Goal: Task Accomplishment & Management: Manage account settings

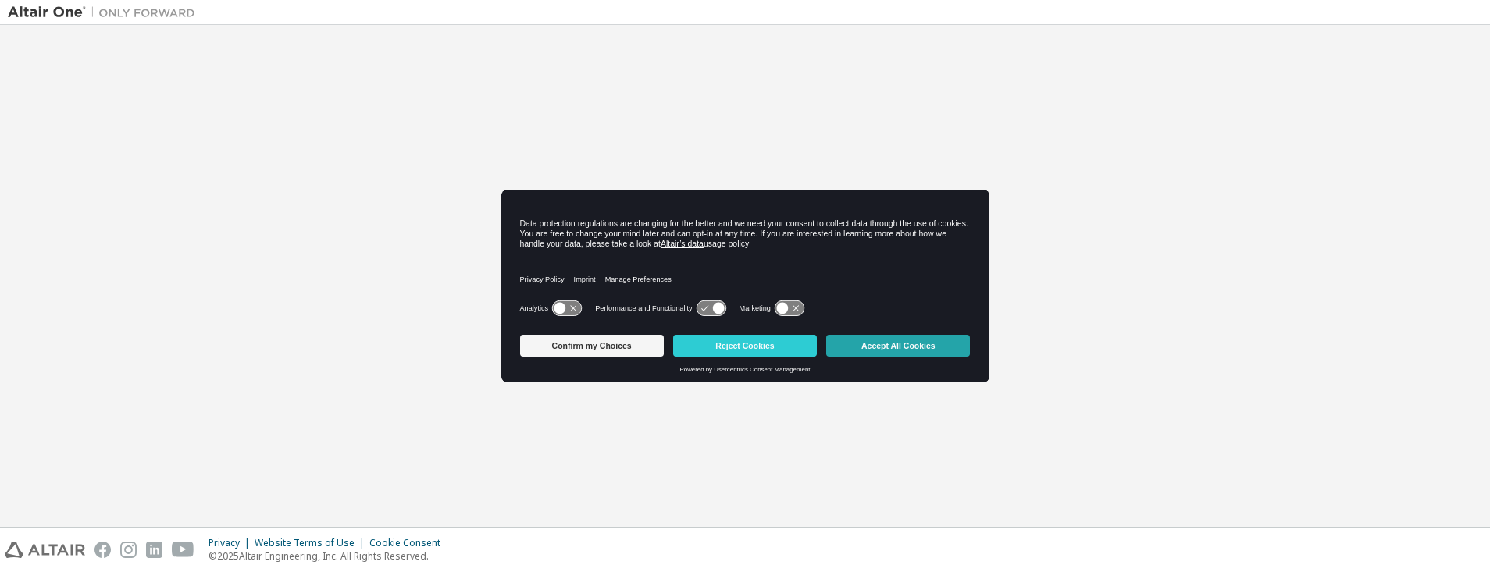
click at [864, 344] on button "Accept All Cookies" at bounding box center [898, 346] width 144 height 22
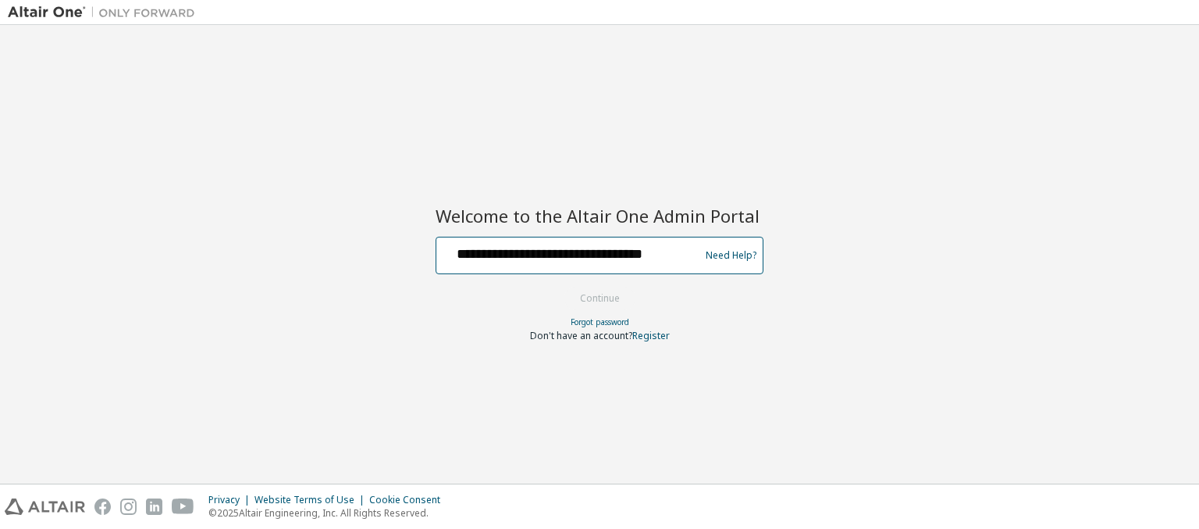
scroll to position [0, 14]
type input "**********"
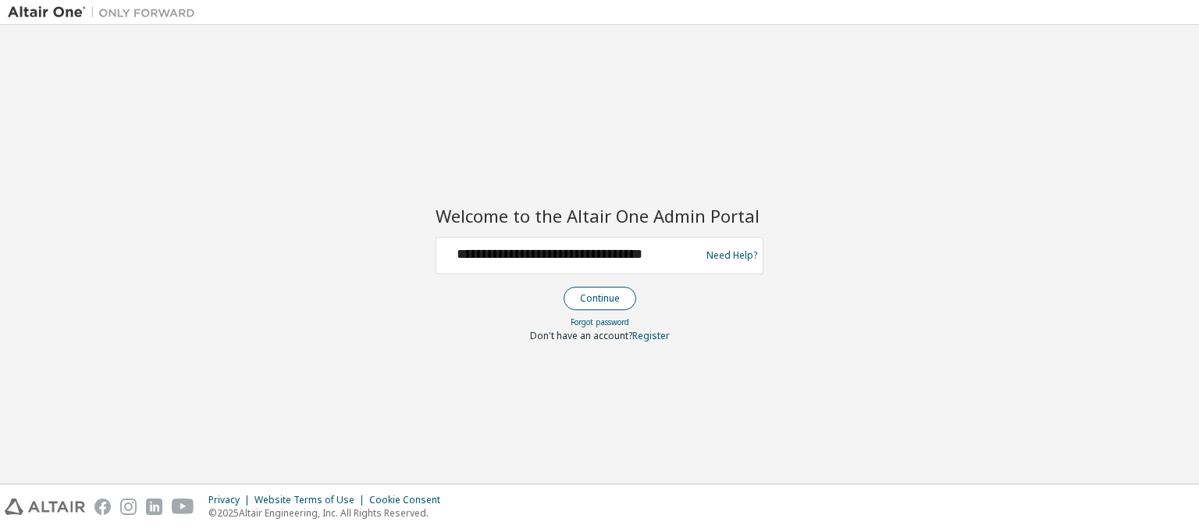
click at [599, 297] on button "Continue" at bounding box center [600, 298] width 73 height 23
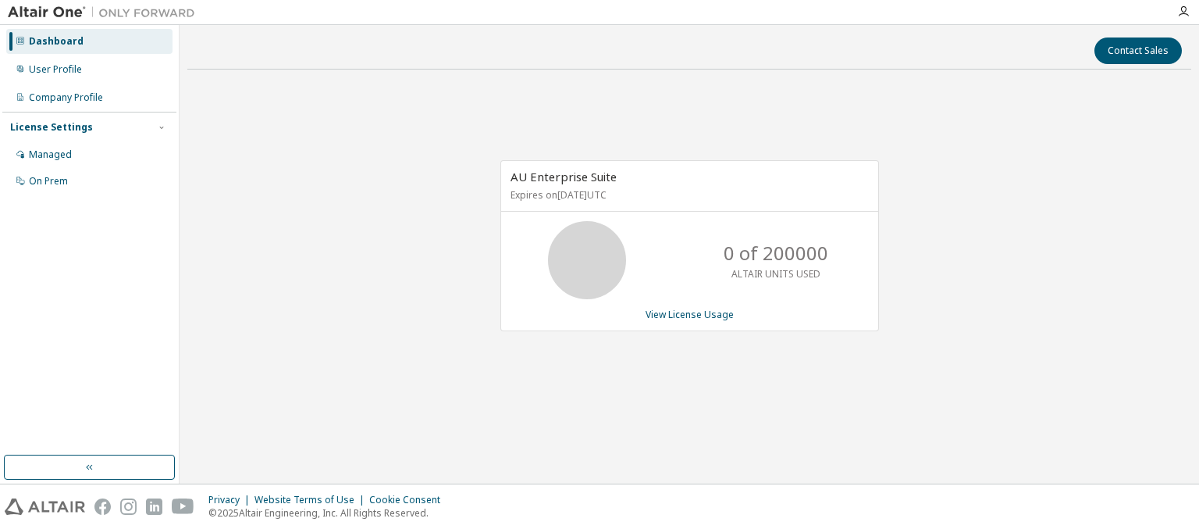
click at [54, 41] on div "Dashboard" at bounding box center [56, 41] width 55 height 12
click at [689, 313] on link "View License Usage" at bounding box center [690, 314] width 88 height 13
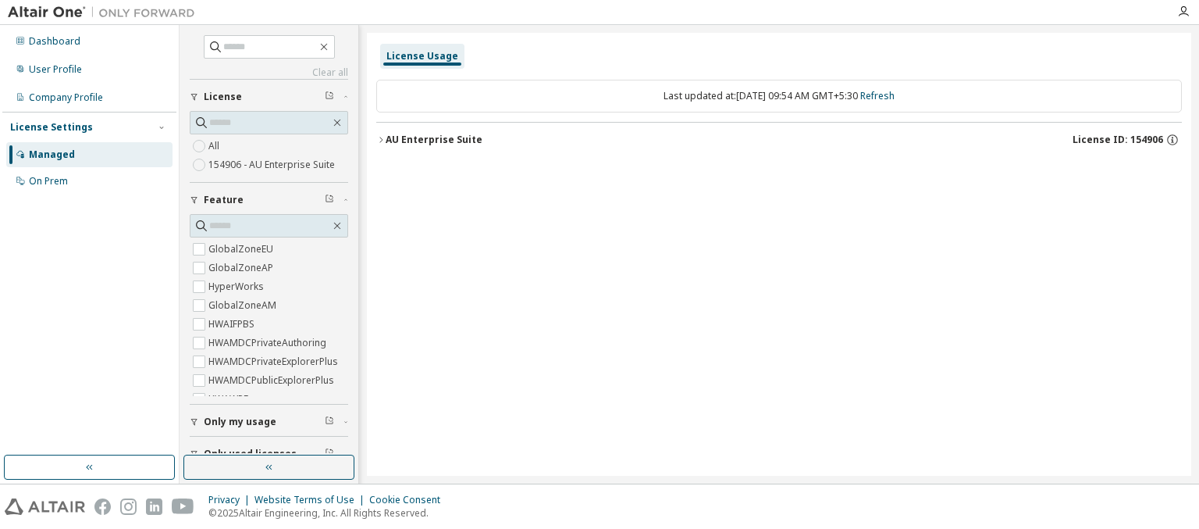
click at [783, 139] on div "AU Enterprise Suite License ID: 154906" at bounding box center [784, 140] width 796 height 14
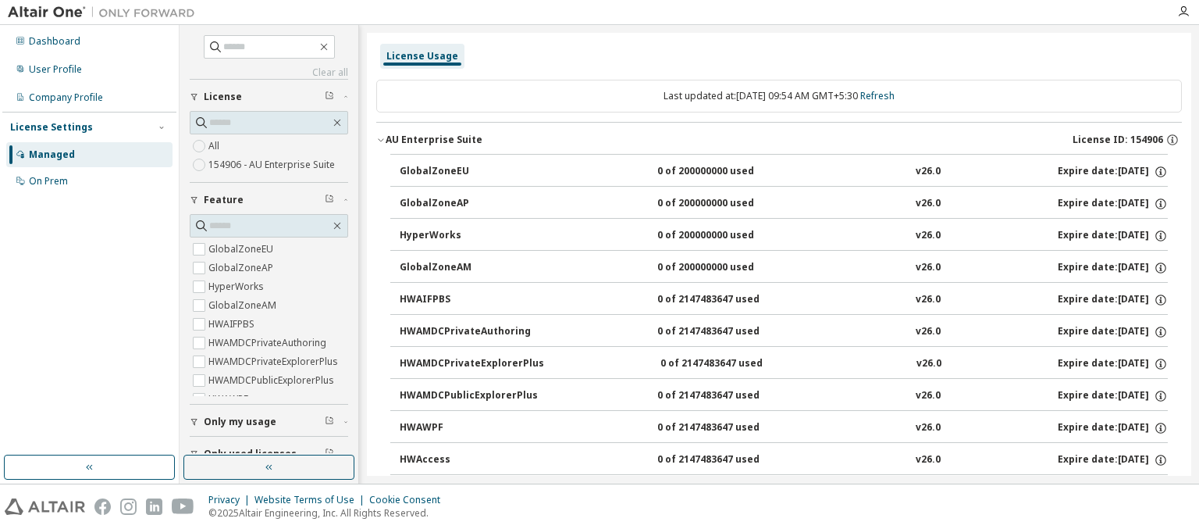
click at [779, 139] on div "AU Enterprise Suite License ID: 154906" at bounding box center [784, 140] width 796 height 14
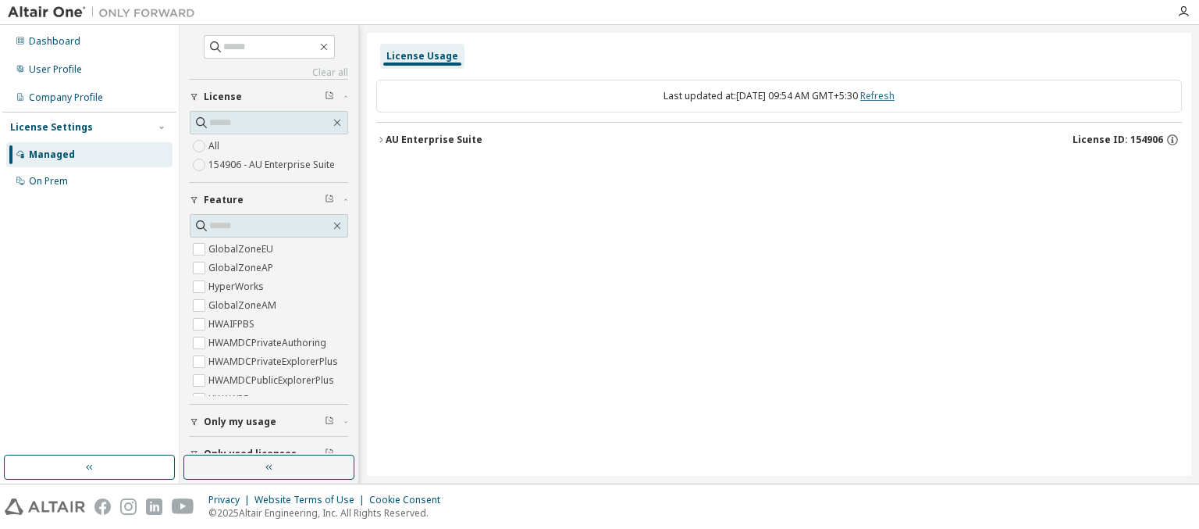
click at [893, 95] on link "Refresh" at bounding box center [877, 95] width 34 height 13
click at [54, 69] on div "User Profile" at bounding box center [55, 69] width 53 height 12
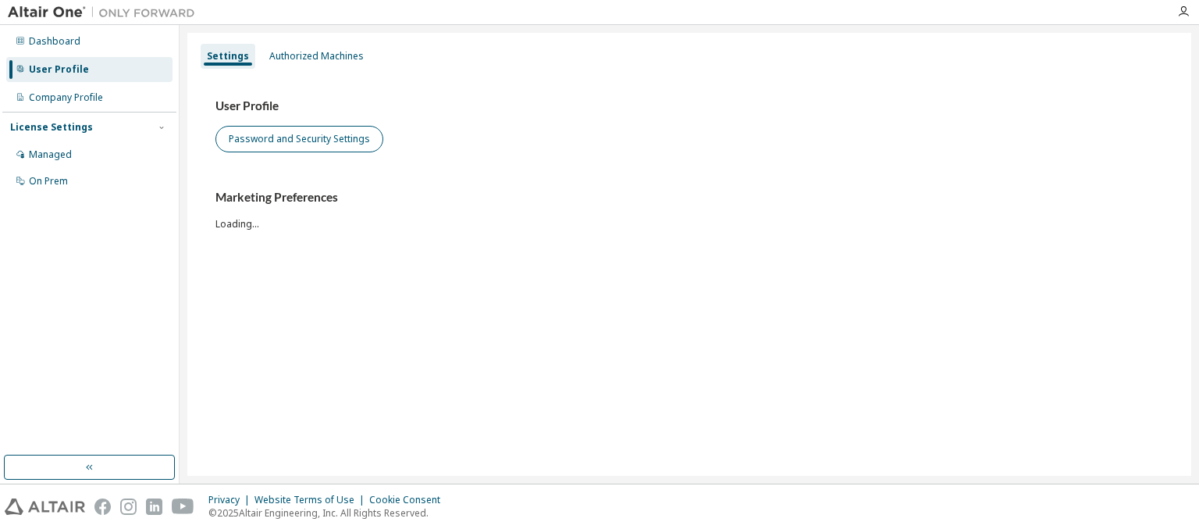
click at [297, 139] on button "Password and Security Settings" at bounding box center [299, 139] width 168 height 27
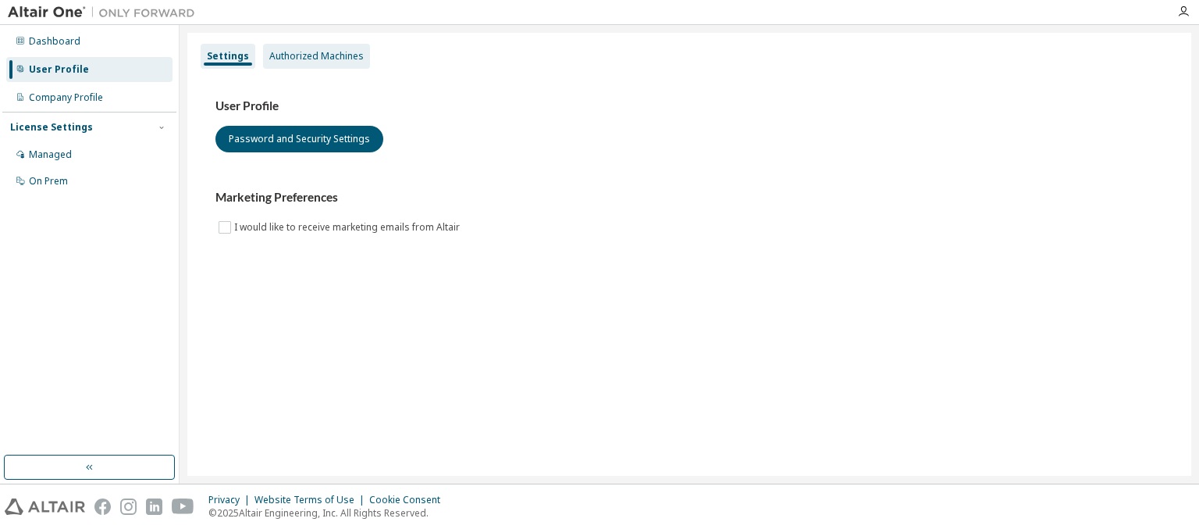
click at [311, 56] on div "Authorized Machines" at bounding box center [316, 56] width 94 height 12
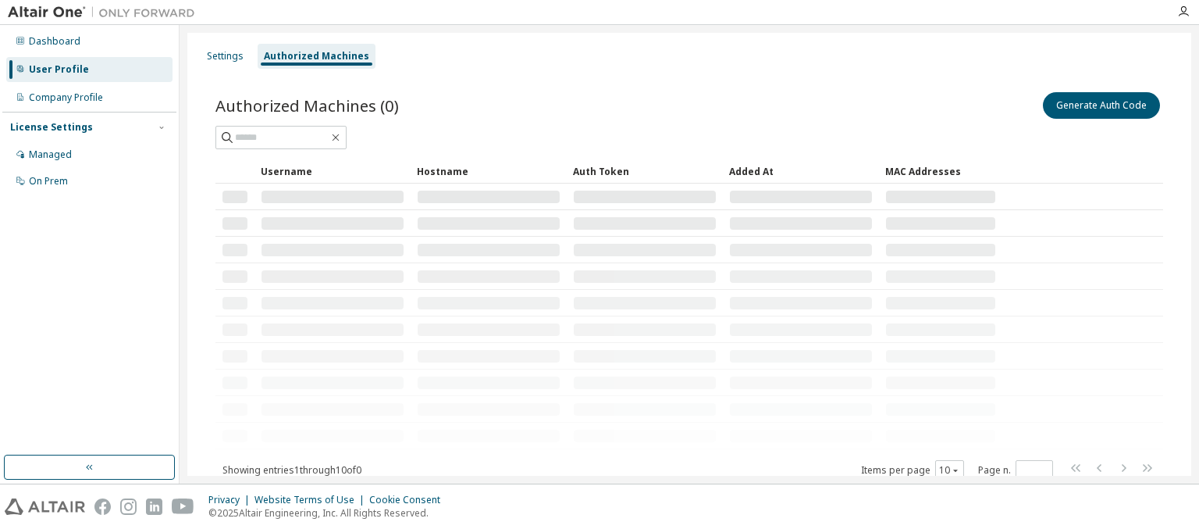
click at [312, 56] on div "Authorized Machines" at bounding box center [316, 56] width 105 height 12
click at [65, 98] on div "Company Profile" at bounding box center [66, 97] width 74 height 12
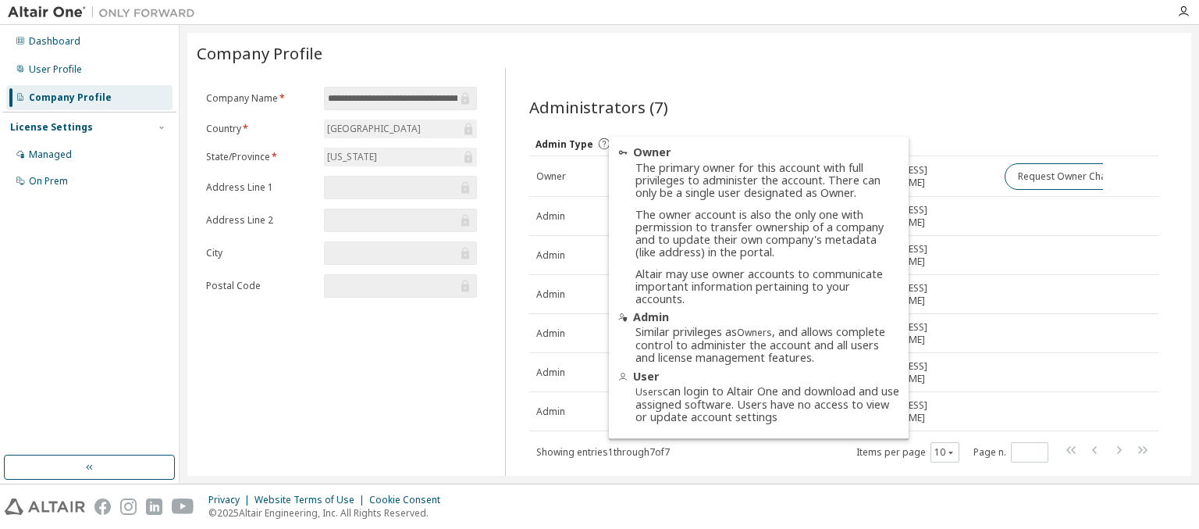
click at [599, 144] on icon at bounding box center [604, 144] width 14 height 14
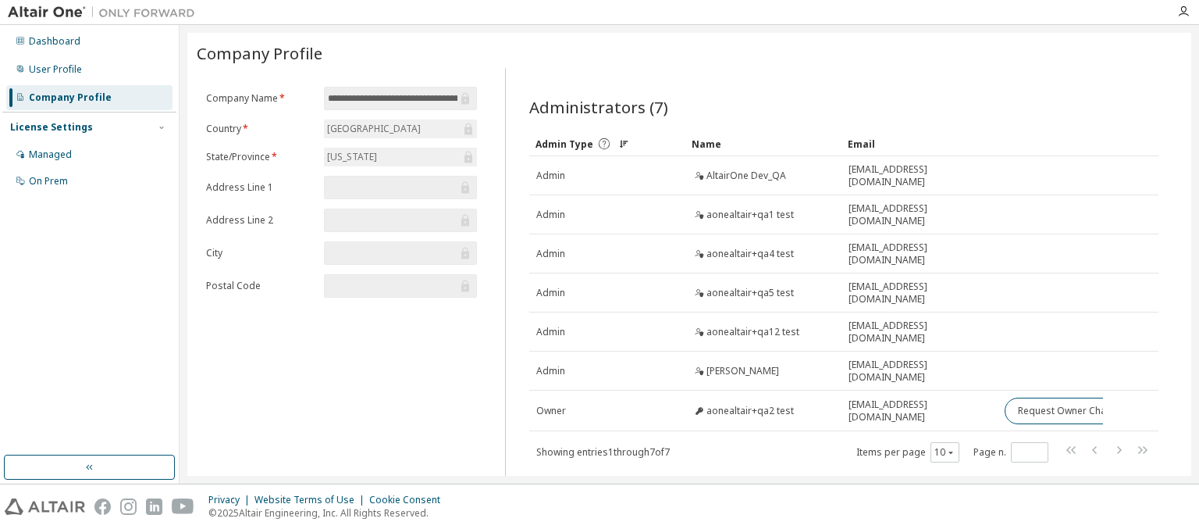
click at [599, 144] on icon at bounding box center [604, 144] width 14 height 14
click at [761, 144] on div "Name" at bounding box center [764, 143] width 144 height 25
click at [917, 144] on div "Email" at bounding box center [920, 143] width 144 height 25
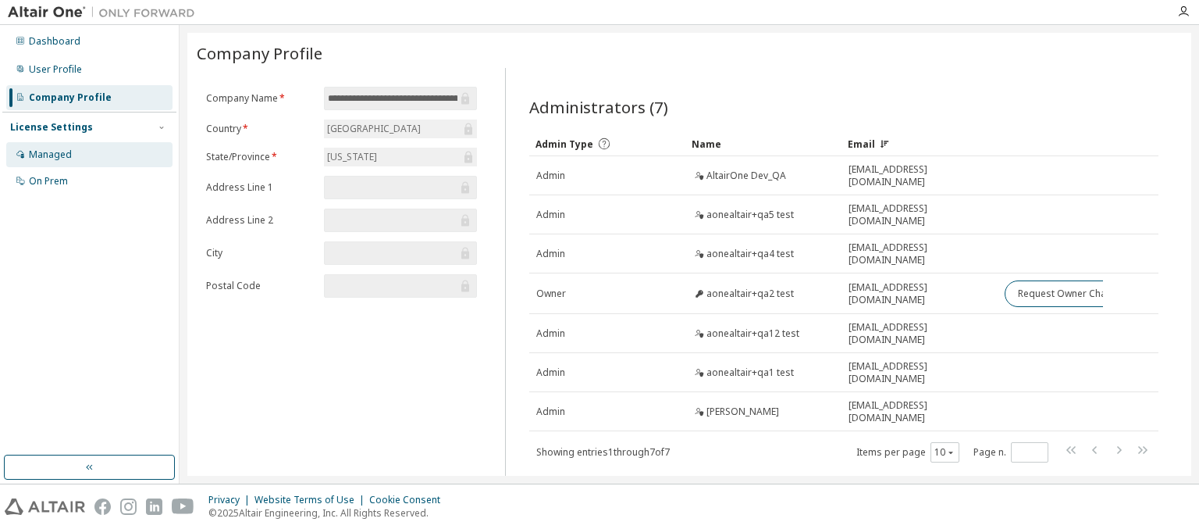
click at [49, 154] on div "Managed" at bounding box center [50, 154] width 43 height 12
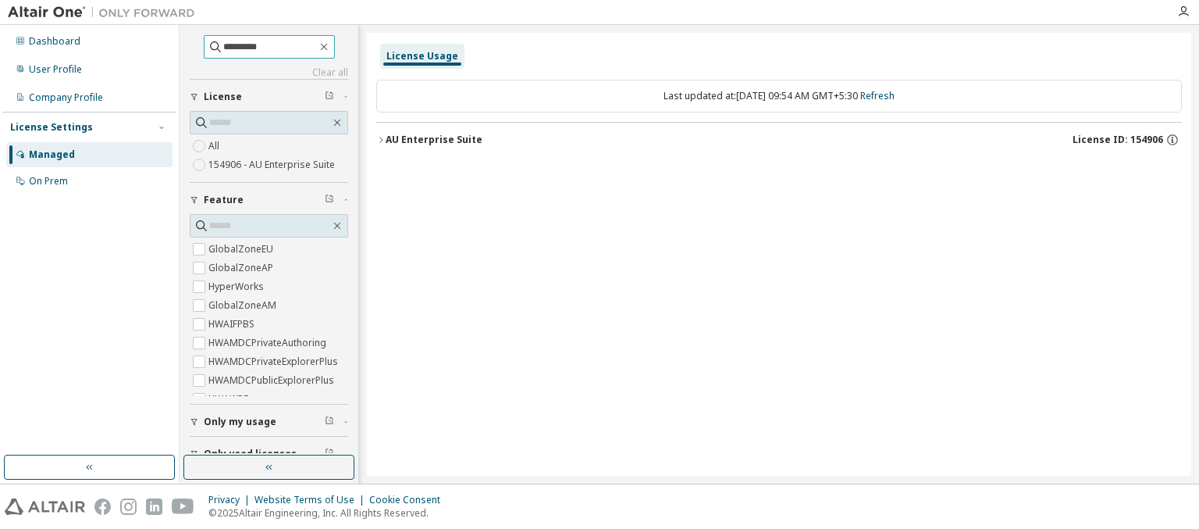
type input "*********"
click at [327, 46] on icon "button" at bounding box center [323, 47] width 7 height 7
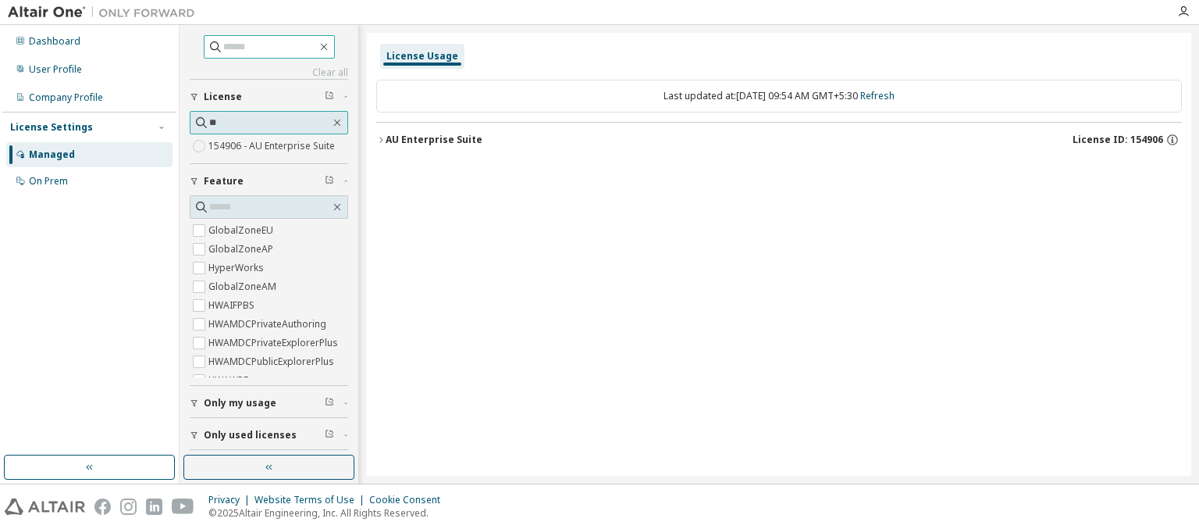
type input "**"
click at [263, 145] on label "154906 - AU Enterprise Suite" at bounding box center [273, 146] width 130 height 19
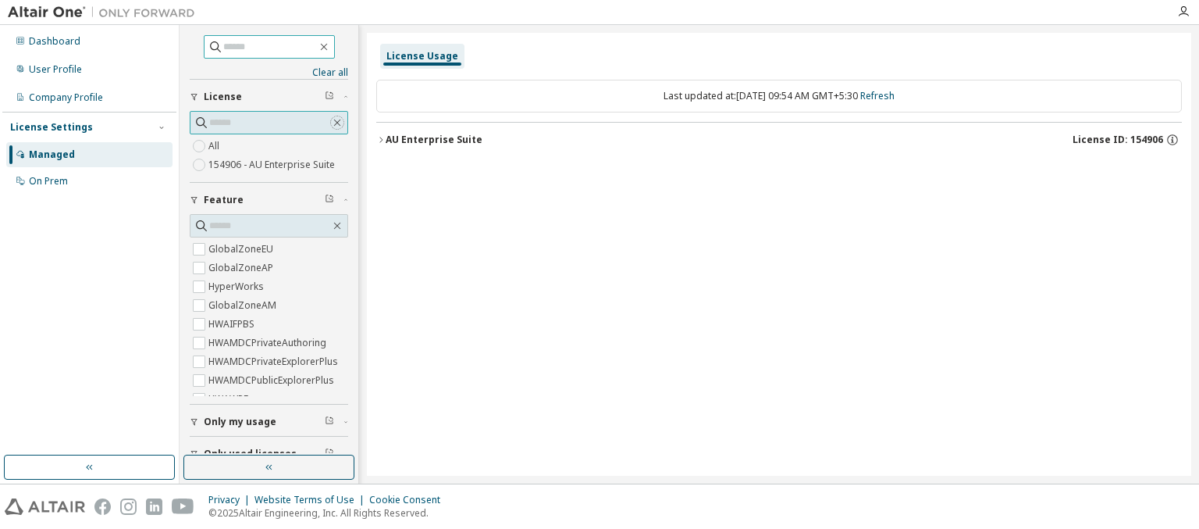
click at [334, 122] on icon "button" at bounding box center [337, 122] width 7 height 7
click at [325, 96] on icon "button" at bounding box center [329, 95] width 9 height 9
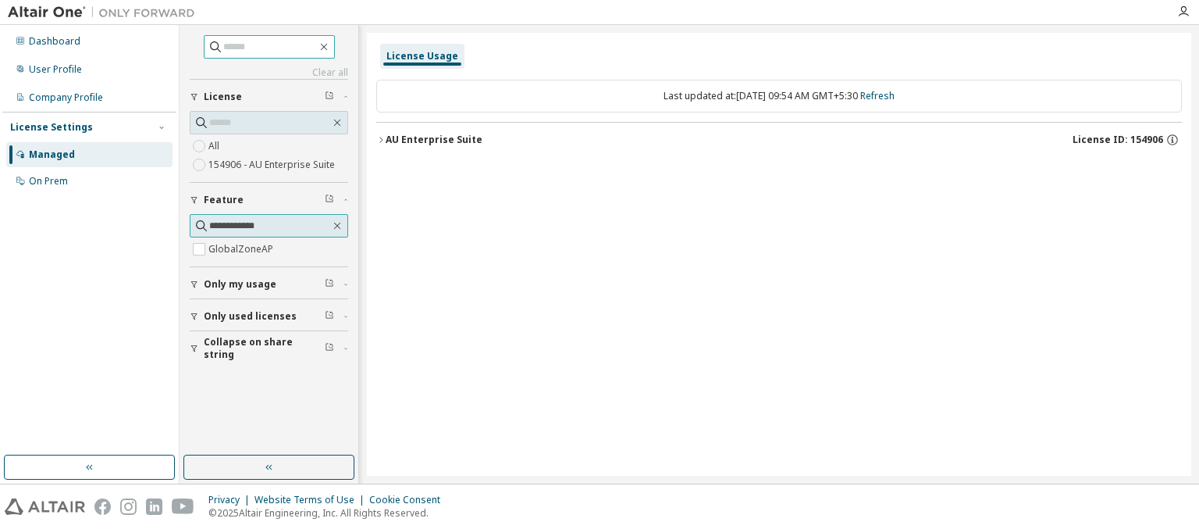
type input "**********"
click at [269, 247] on label "GlobalZoneAP" at bounding box center [242, 249] width 68 height 19
click at [783, 139] on div "AU Enterprise Suite License ID: 154906" at bounding box center [784, 140] width 796 height 14
click at [337, 224] on icon "button" at bounding box center [337, 225] width 7 height 7
click at [329, 198] on icon "button" at bounding box center [329, 198] width 9 height 9
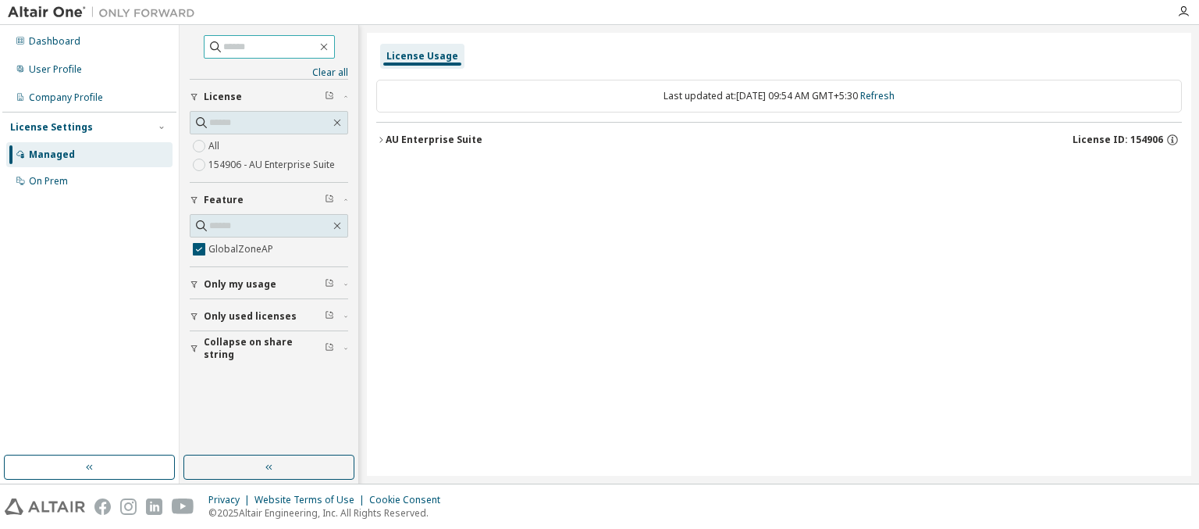
click at [346, 199] on icon "button" at bounding box center [345, 200] width 3 height 2
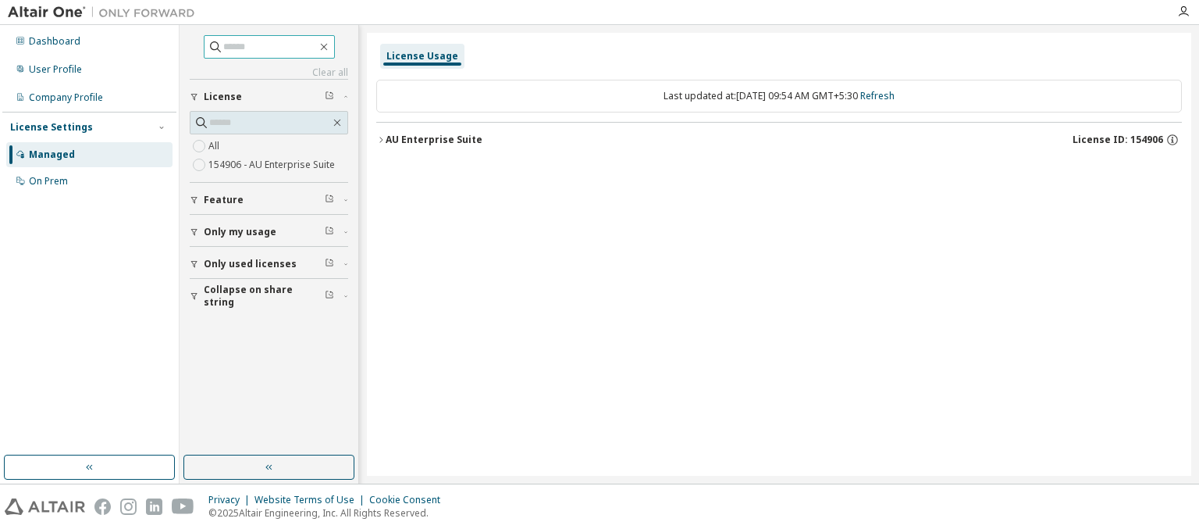
click at [238, 238] on span "Only my usage" at bounding box center [240, 232] width 73 height 12
click at [329, 230] on icon "button" at bounding box center [329, 230] width 9 height 9
click at [247, 308] on span "Only used licenses" at bounding box center [250, 309] width 93 height 12
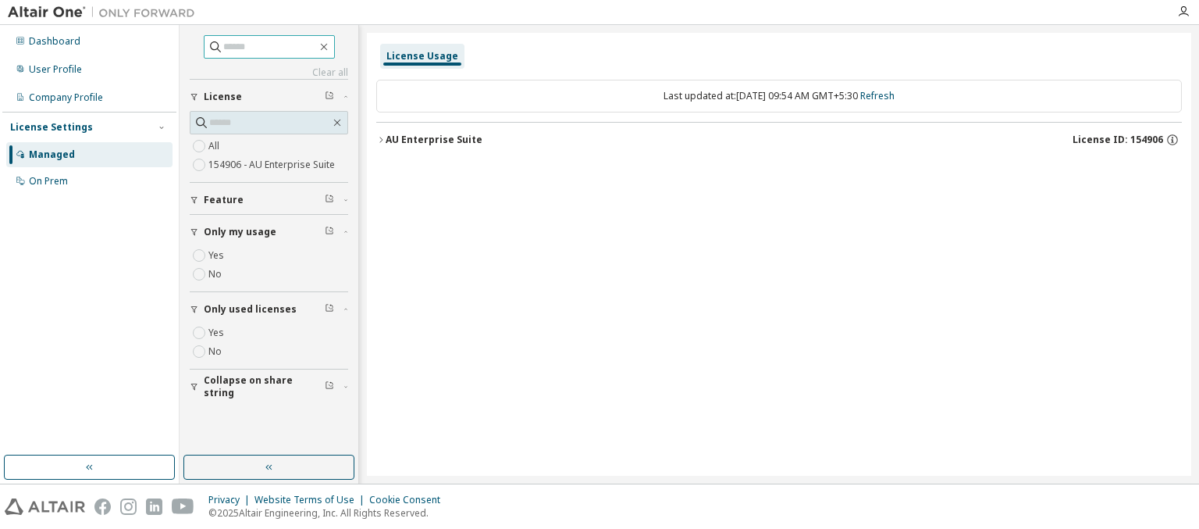
click at [329, 308] on icon "button" at bounding box center [329, 307] width 9 height 9
click at [260, 385] on span "Collapse on share string" at bounding box center [264, 386] width 121 height 25
click at [329, 385] on icon "button" at bounding box center [329, 384] width 9 height 9
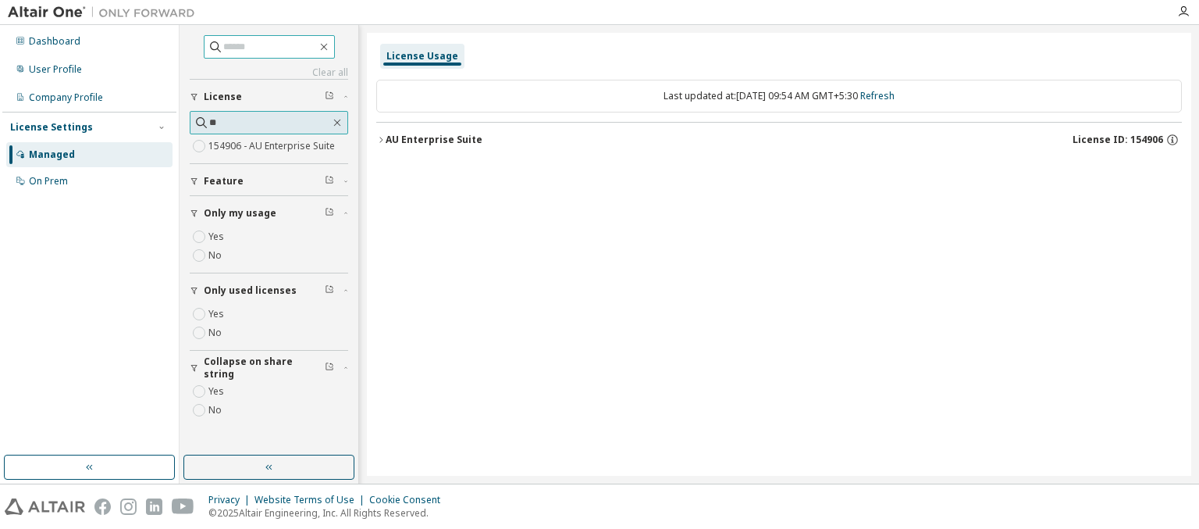
type input "**"
click at [263, 145] on label "154906 - AU Enterprise Suite" at bounding box center [273, 146] width 130 height 19
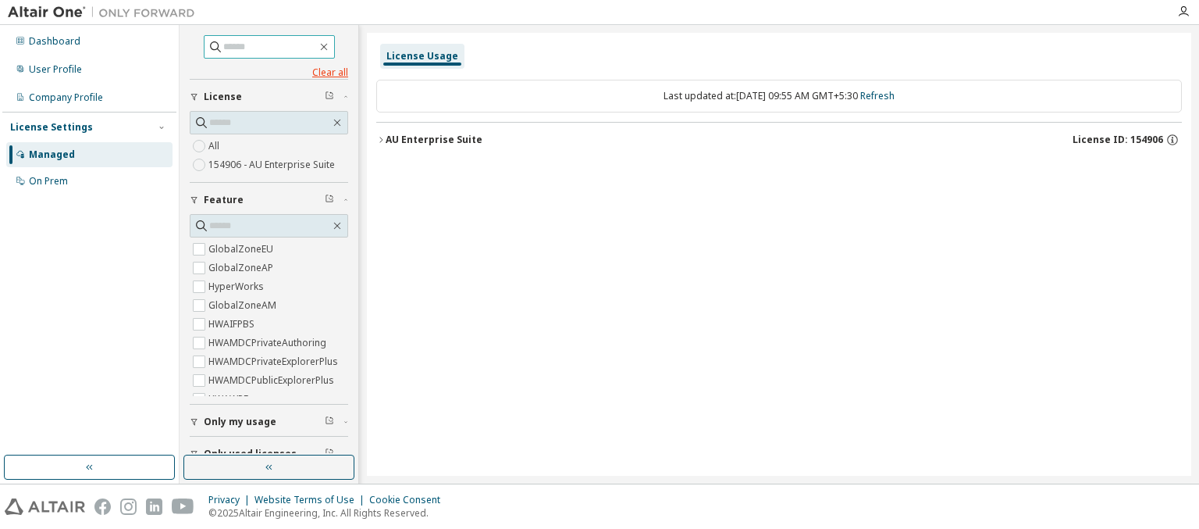
click at [265, 72] on link "Clear all" at bounding box center [269, 72] width 158 height 12
click at [48, 180] on div "On Prem" at bounding box center [48, 181] width 39 height 12
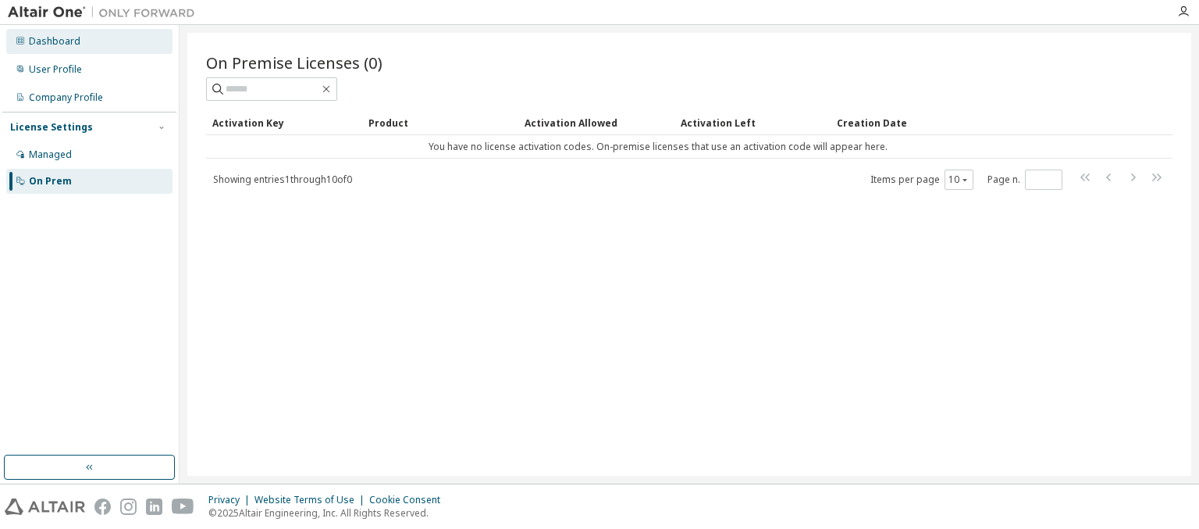
click at [53, 41] on div "Dashboard" at bounding box center [55, 41] width 52 height 12
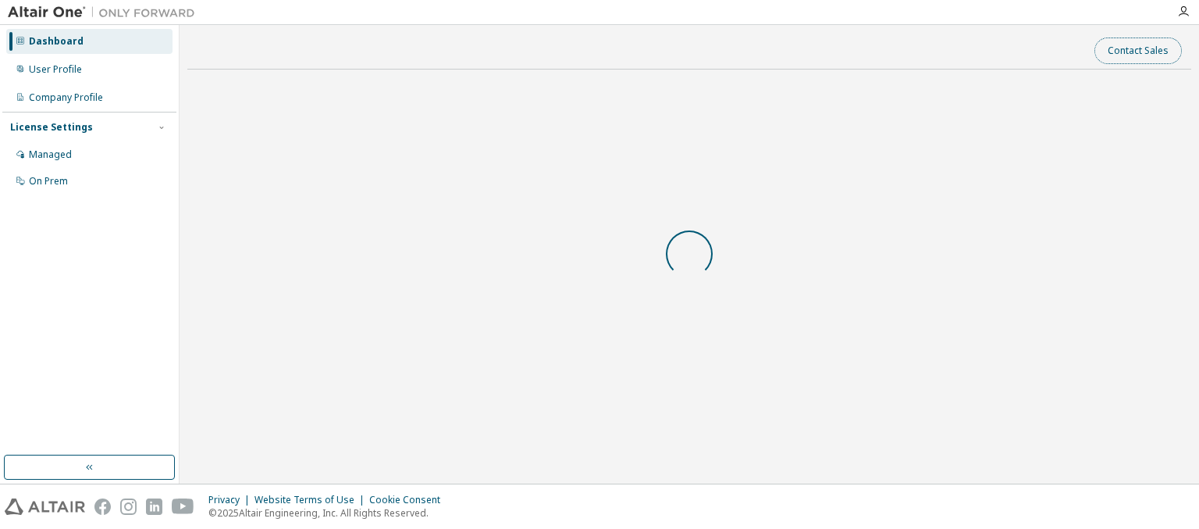
click at [1139, 50] on button "Contact Sales" at bounding box center [1138, 50] width 87 height 27
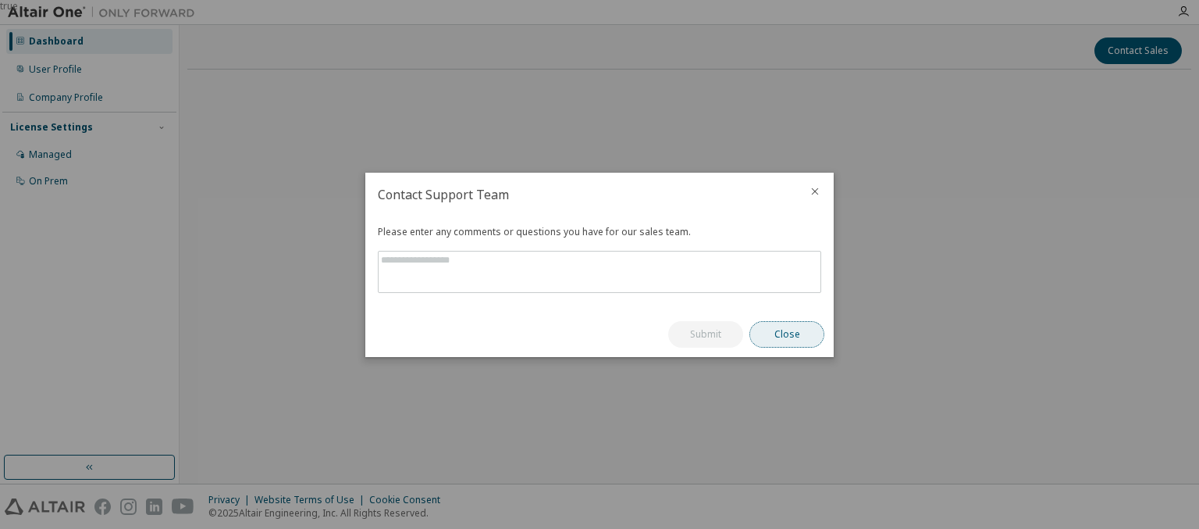
click at [781, 332] on button "Close" at bounding box center [786, 334] width 75 height 27
click at [1139, 50] on button "Contact Sales" at bounding box center [1138, 50] width 87 height 27
click at [813, 191] on icon "close" at bounding box center [815, 190] width 7 height 7
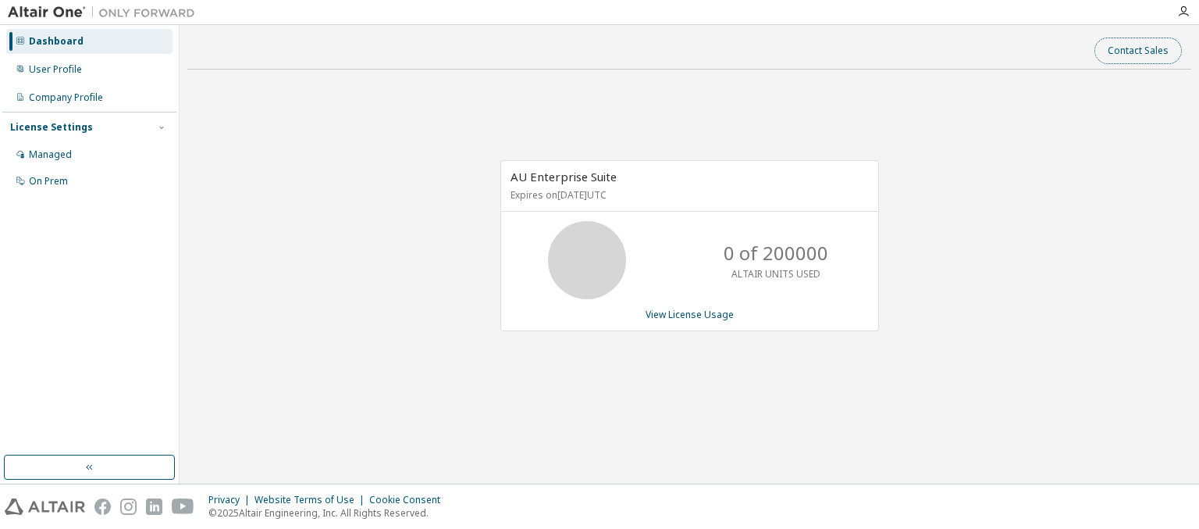
click at [1139, 50] on button "Contact Sales" at bounding box center [1138, 50] width 87 height 27
